Goal: Find contact information: Find contact information

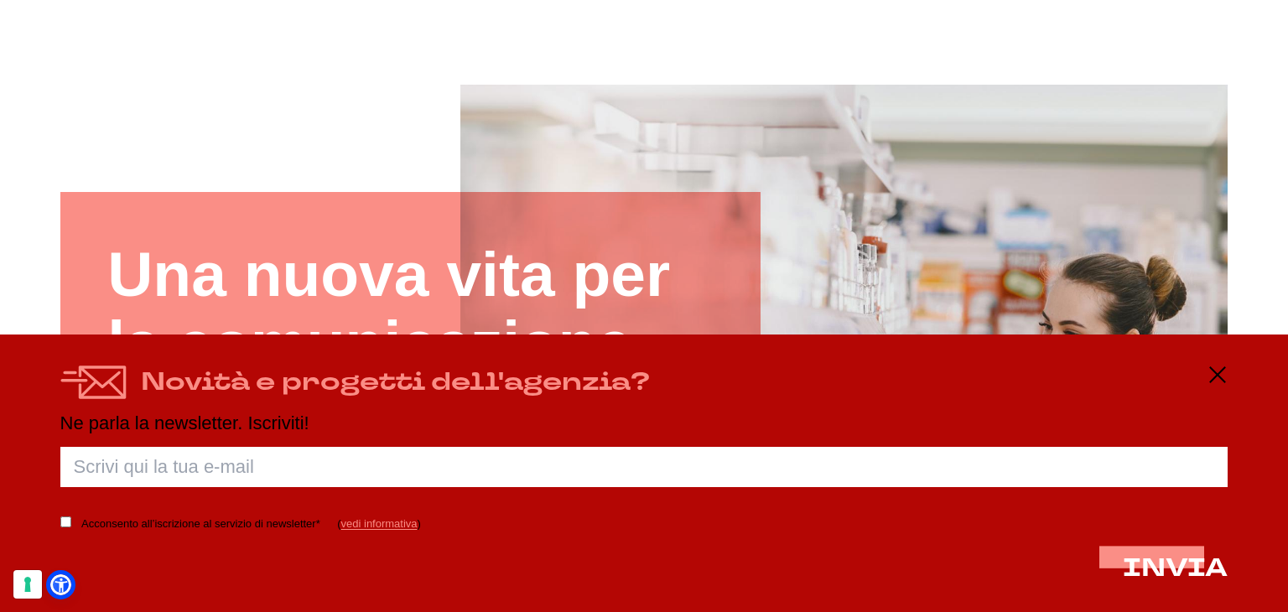
scroll to position [117, 0]
click at [1218, 365] on icon at bounding box center [1218, 375] width 20 height 20
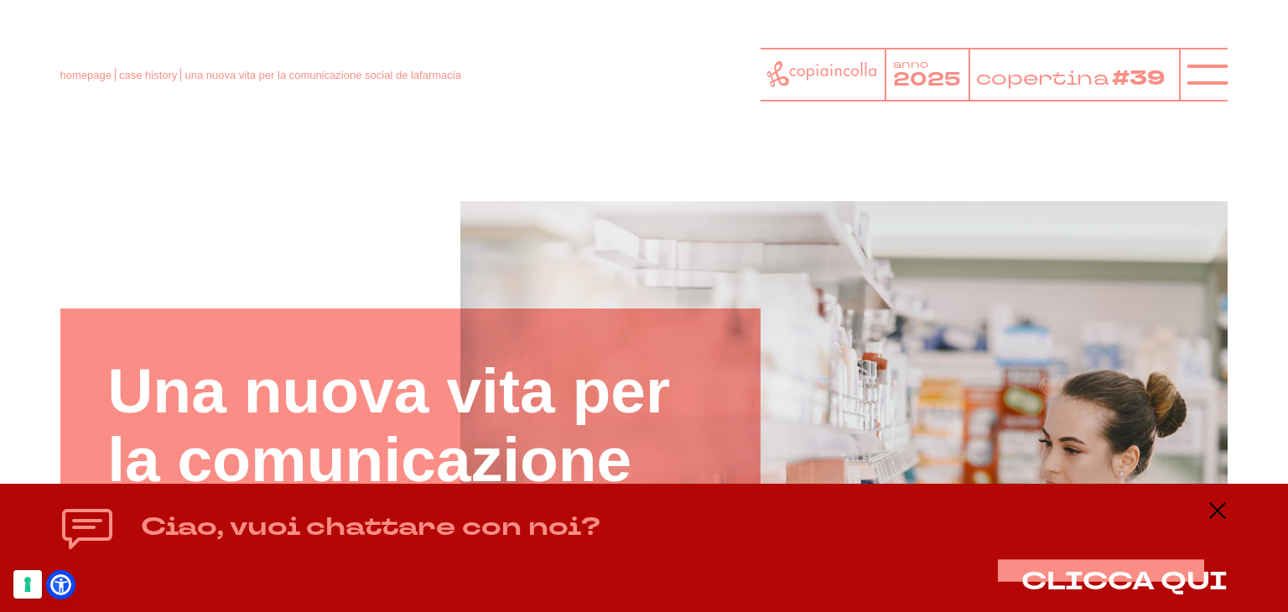
scroll to position [0, 0]
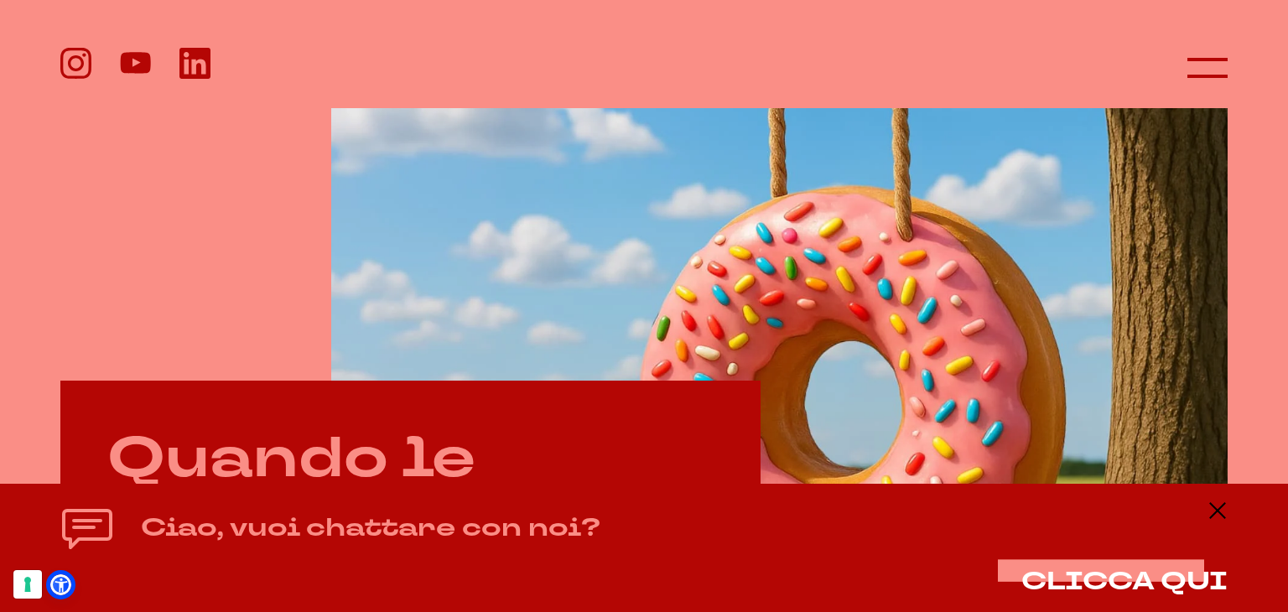
scroll to position [527, 0]
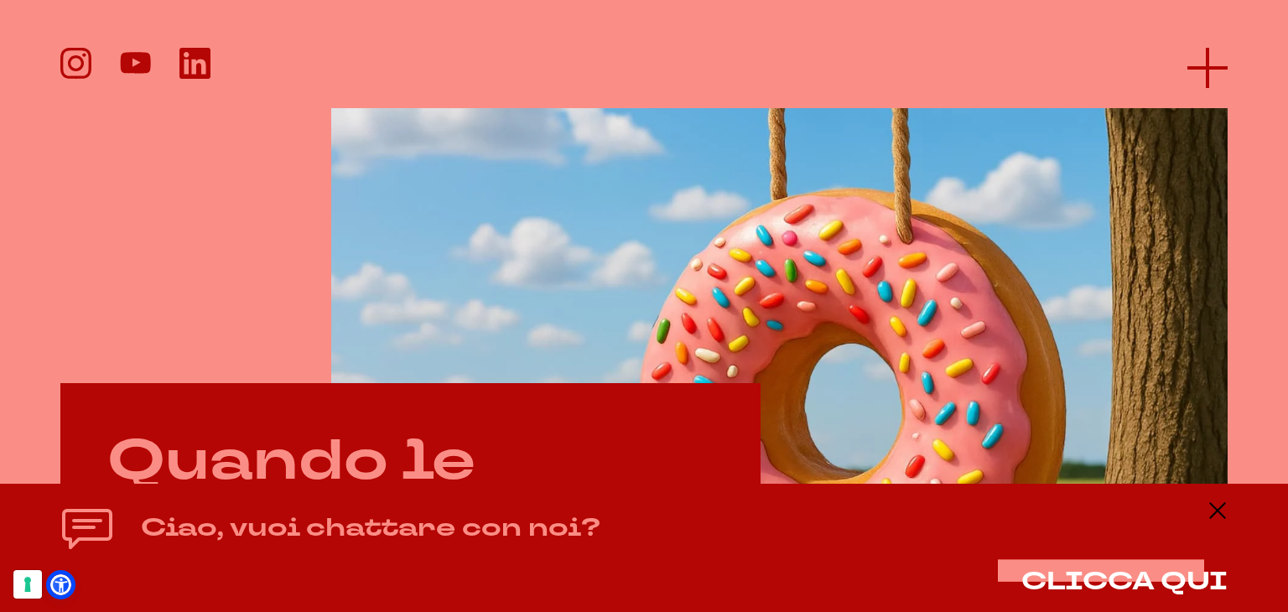
click at [1204, 61] on icon at bounding box center [1208, 68] width 40 height 40
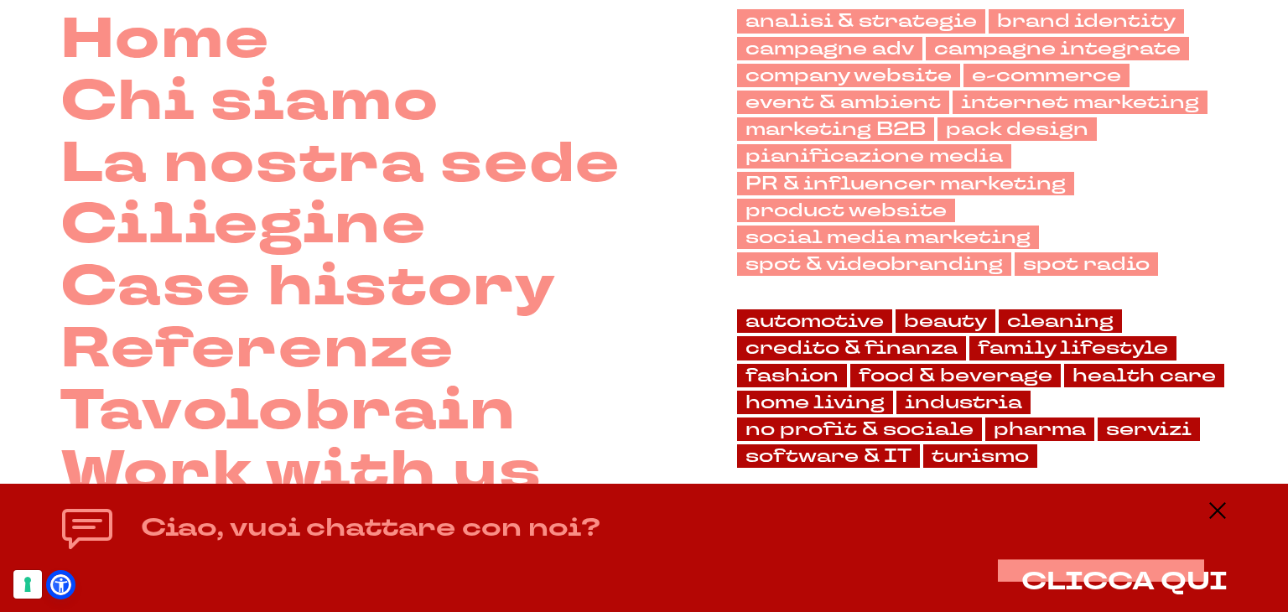
scroll to position [168, 0]
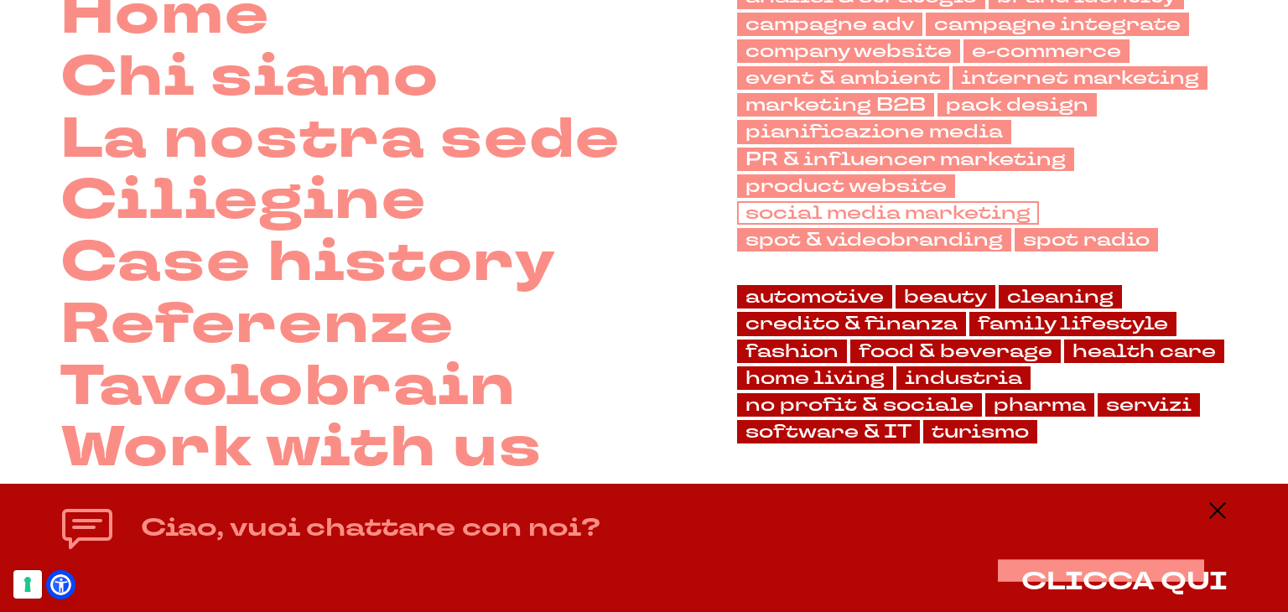
click at [793, 201] on link "social media marketing" at bounding box center [888, 212] width 302 height 23
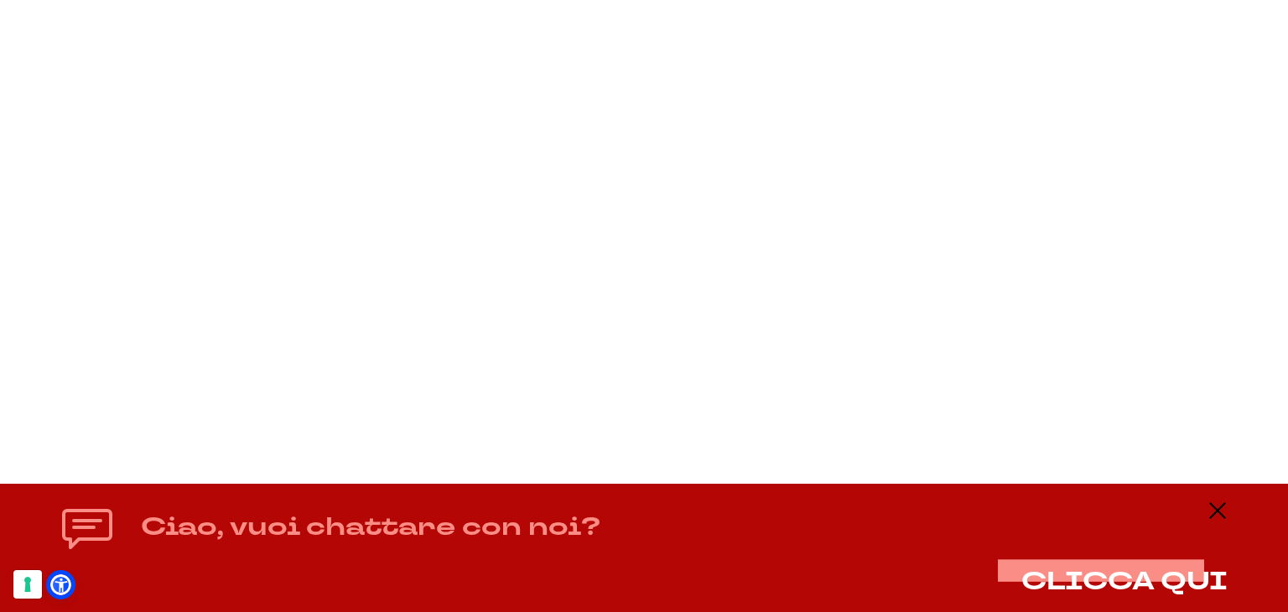
scroll to position [5760, 0]
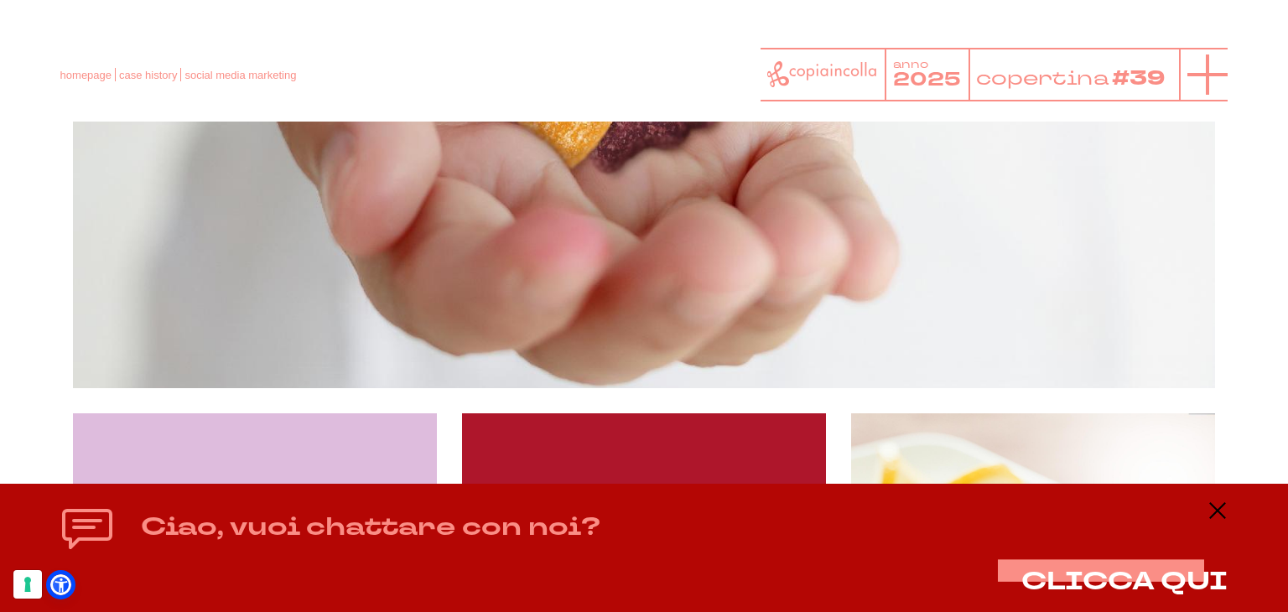
click at [1207, 60] on icon at bounding box center [1208, 75] width 40 height 40
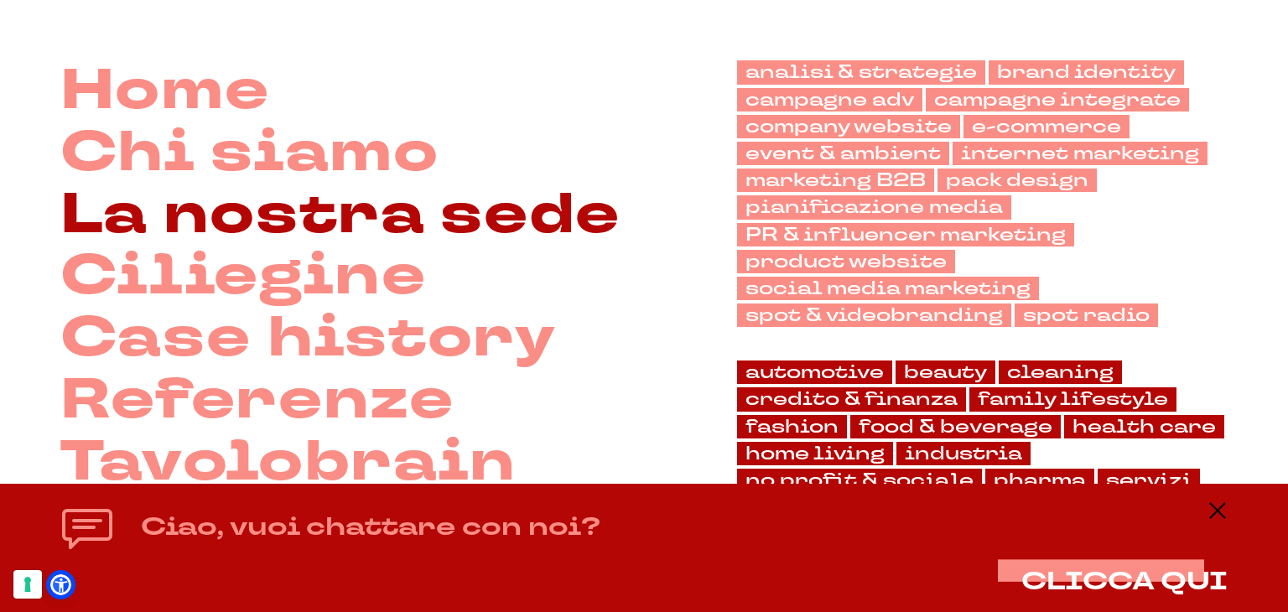
scroll to position [168, 0]
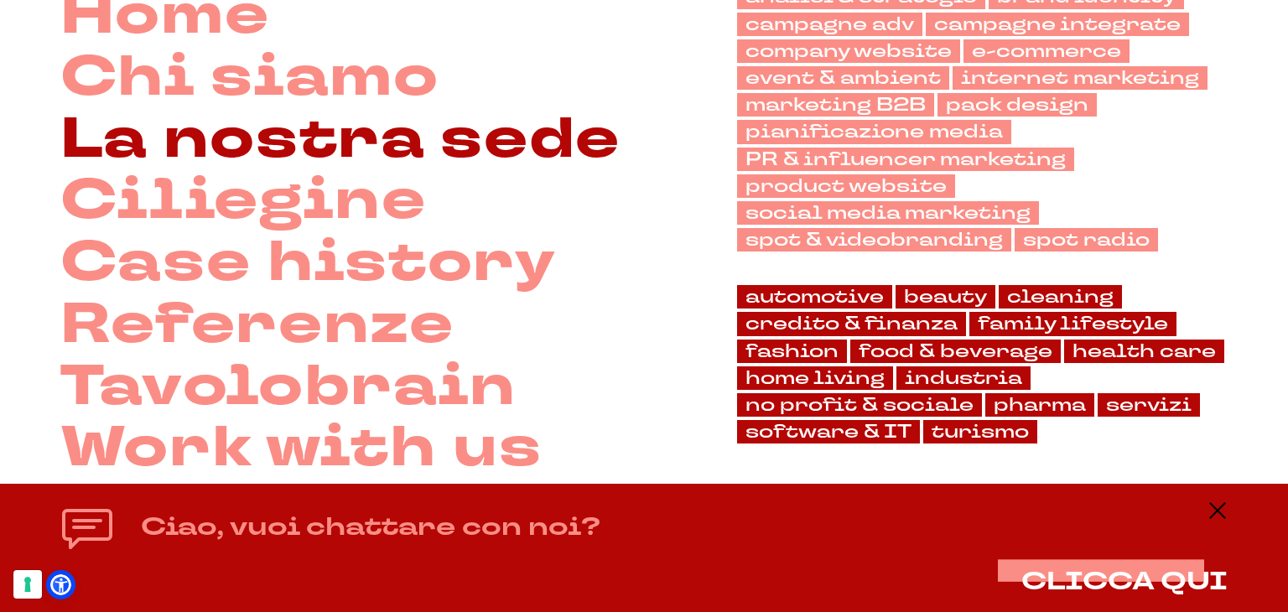
click at [413, 142] on link "La nostra sede" at bounding box center [340, 140] width 560 height 62
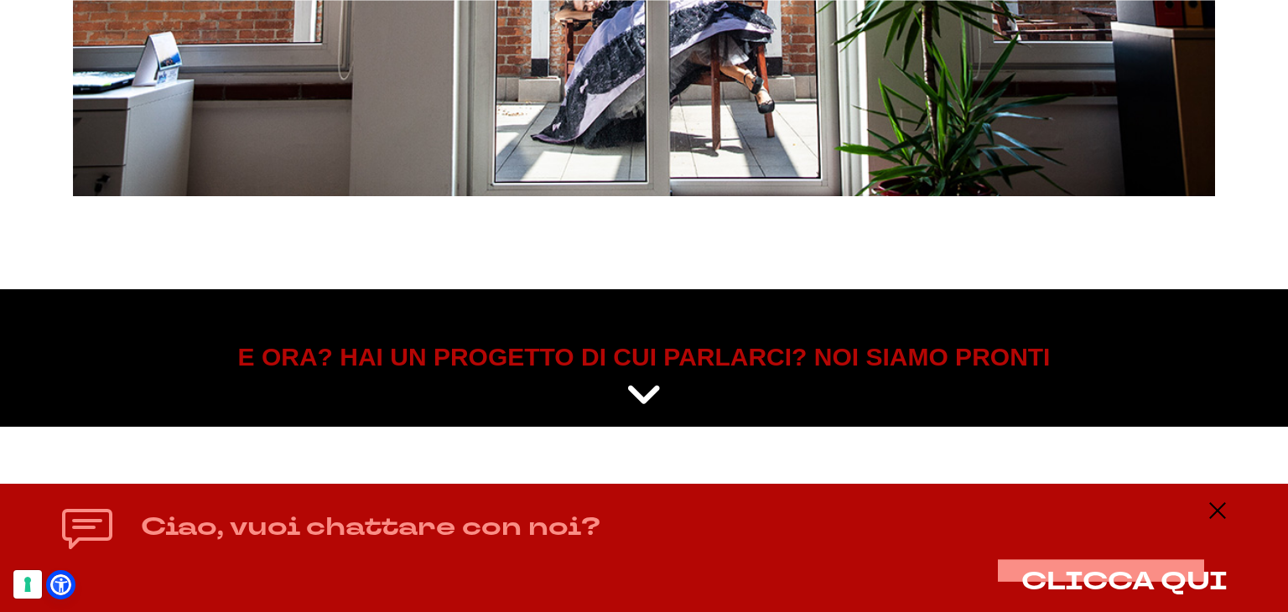
scroll to position [7038, 0]
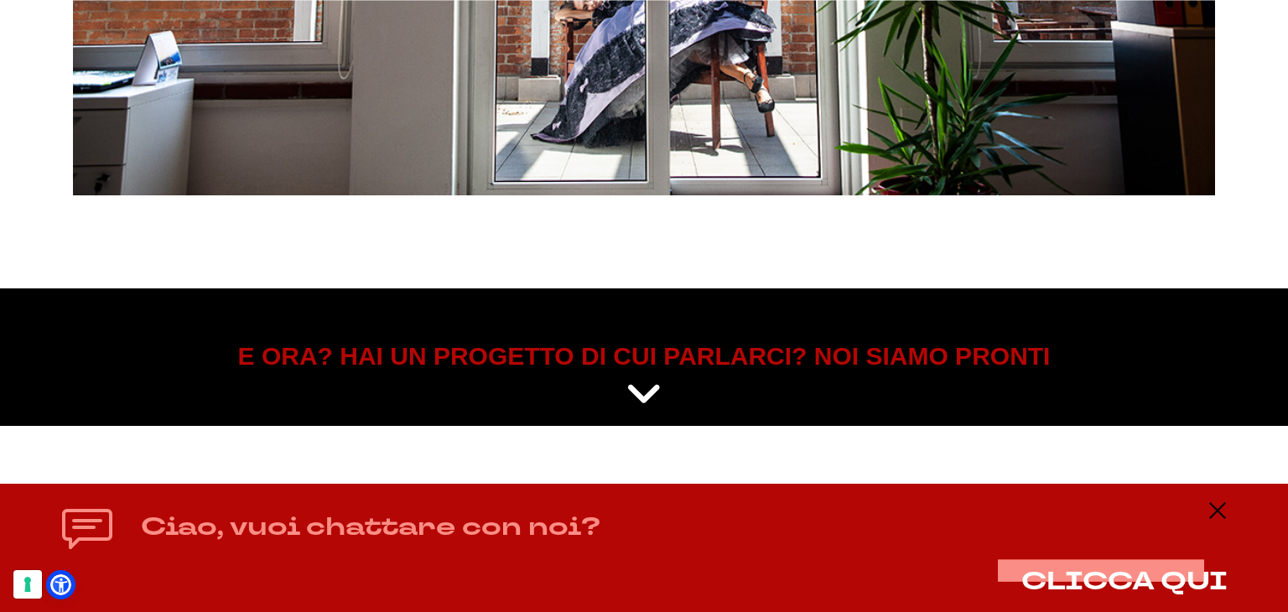
click at [641, 397] on icon at bounding box center [644, 395] width 37 height 42
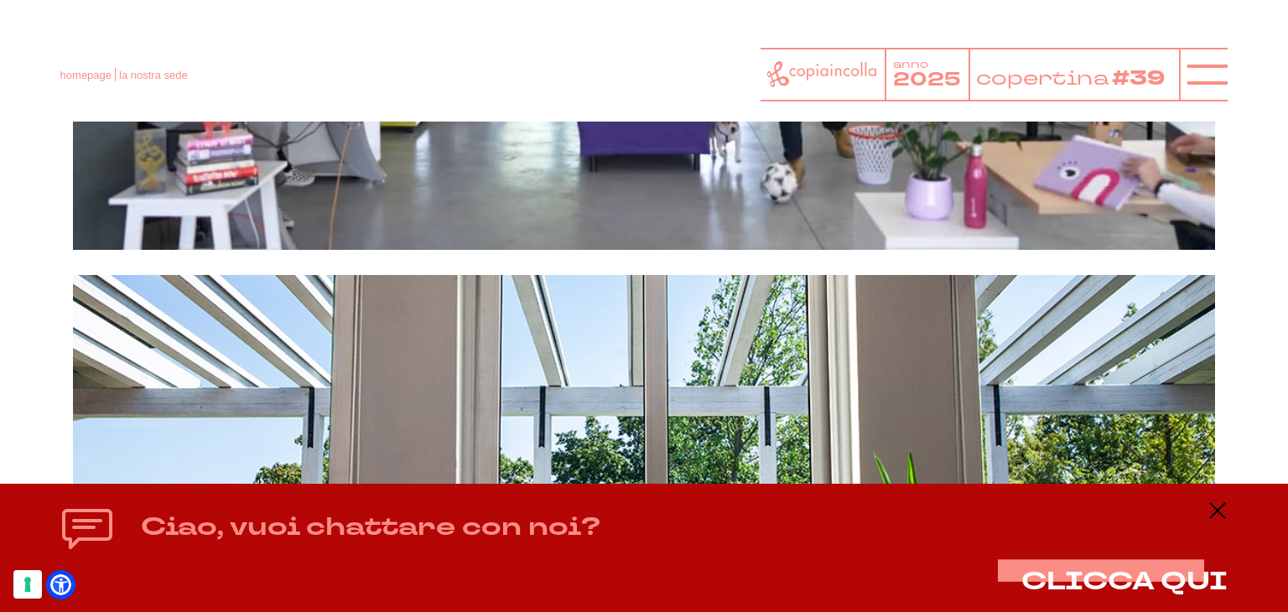
scroll to position [6386, 0]
click at [148, 74] on span "la nostra sede" at bounding box center [153, 75] width 69 height 13
click at [101, 75] on link "homepage" at bounding box center [85, 75] width 51 height 13
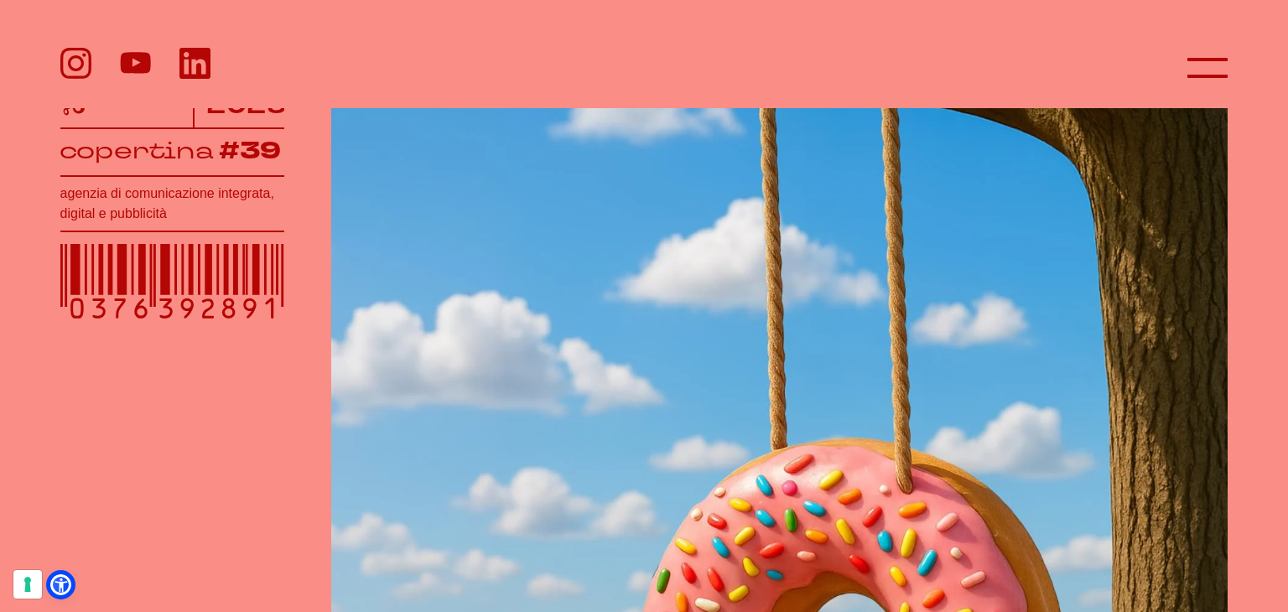
scroll to position [275, 0]
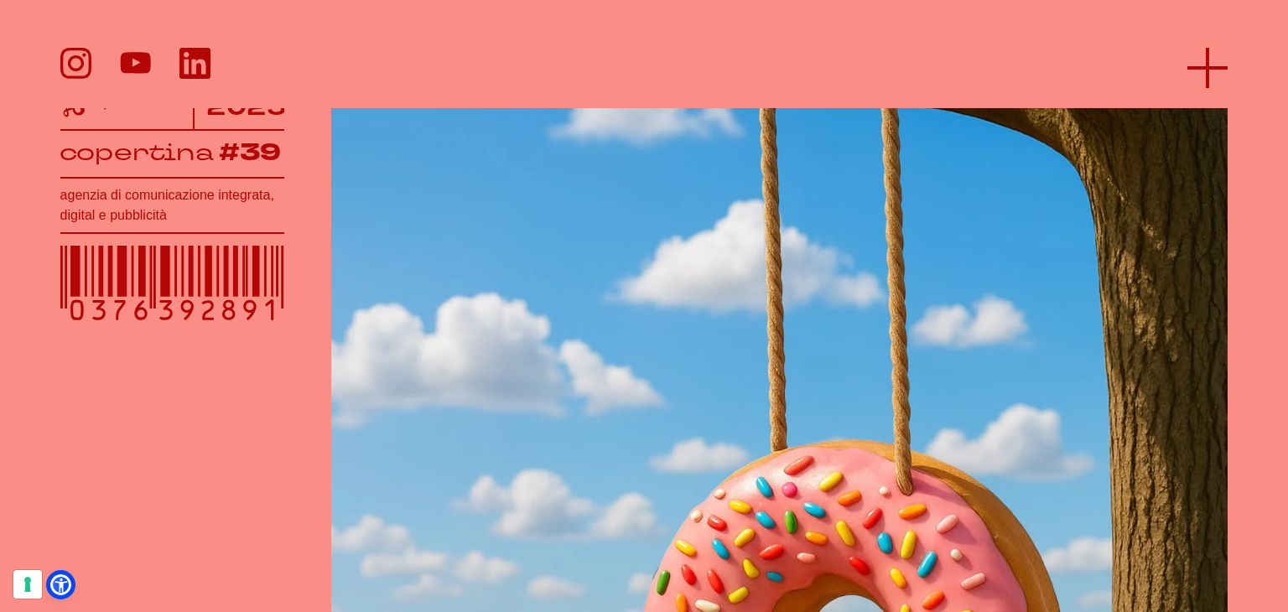
click at [1198, 65] on icon at bounding box center [1208, 68] width 40 height 40
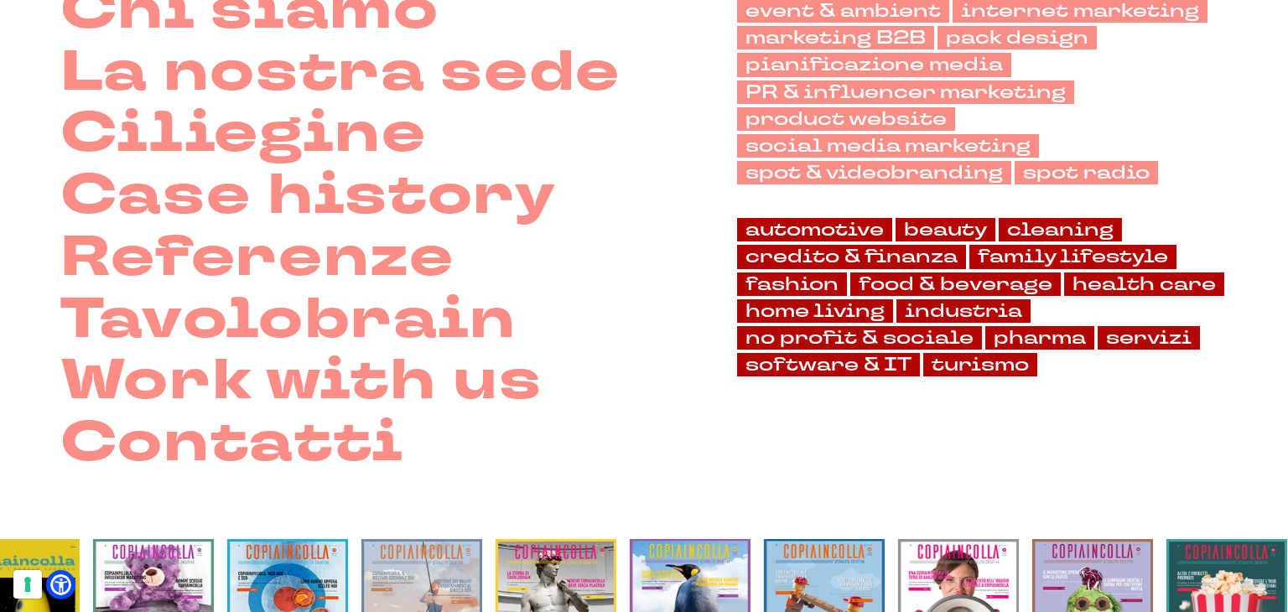
scroll to position [252, 0]
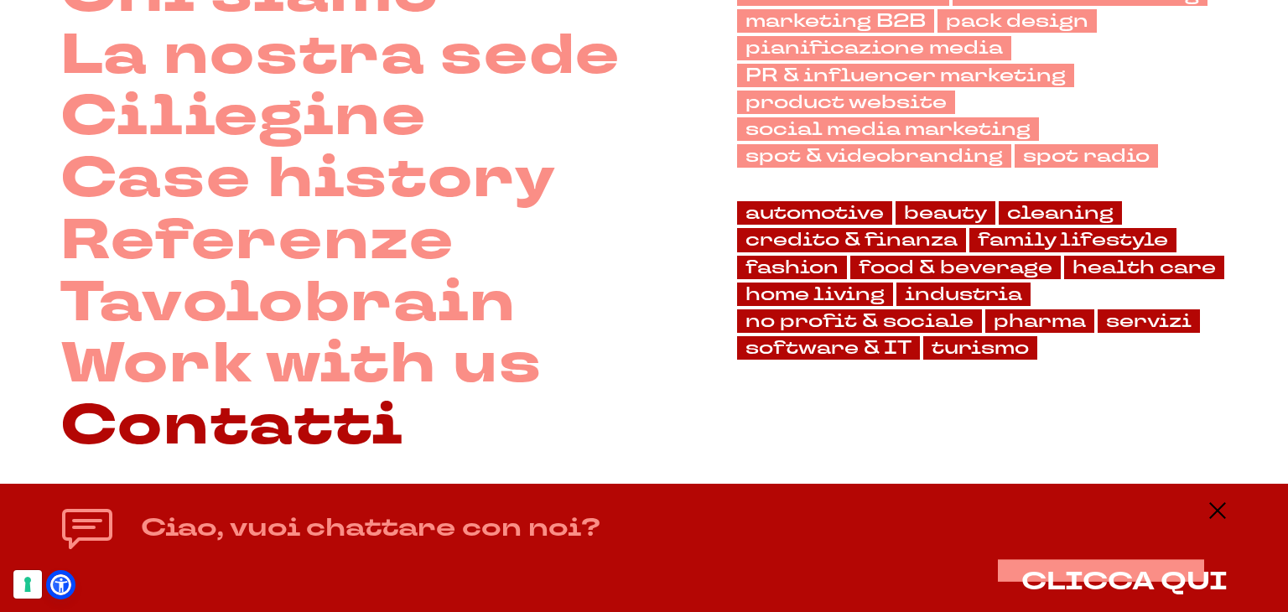
click at [332, 439] on link "Contatti" at bounding box center [232, 427] width 344 height 62
